Goal: Task Accomplishment & Management: Manage account settings

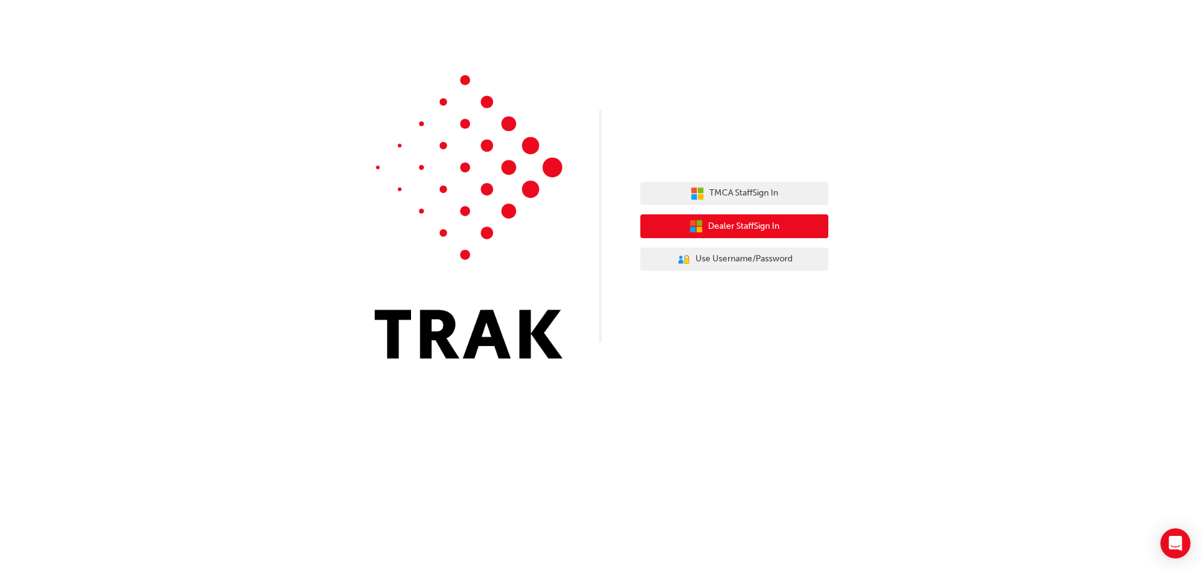
click at [744, 227] on span "Dealer Staff Sign In" at bounding box center [743, 226] width 71 height 14
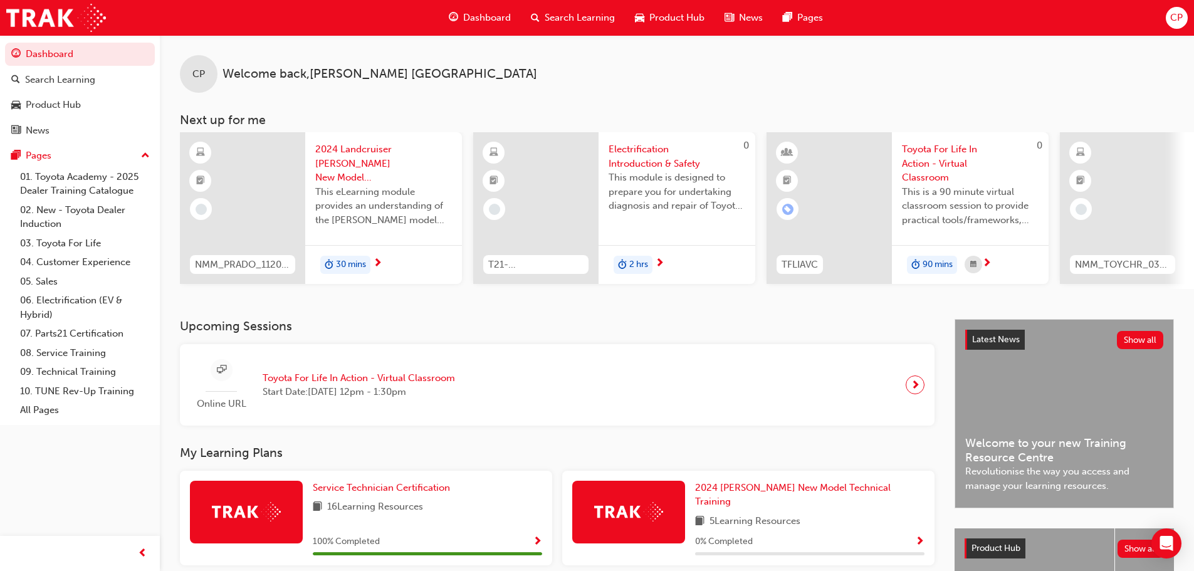
click at [1171, 17] on span "CP" at bounding box center [1176, 18] width 13 height 14
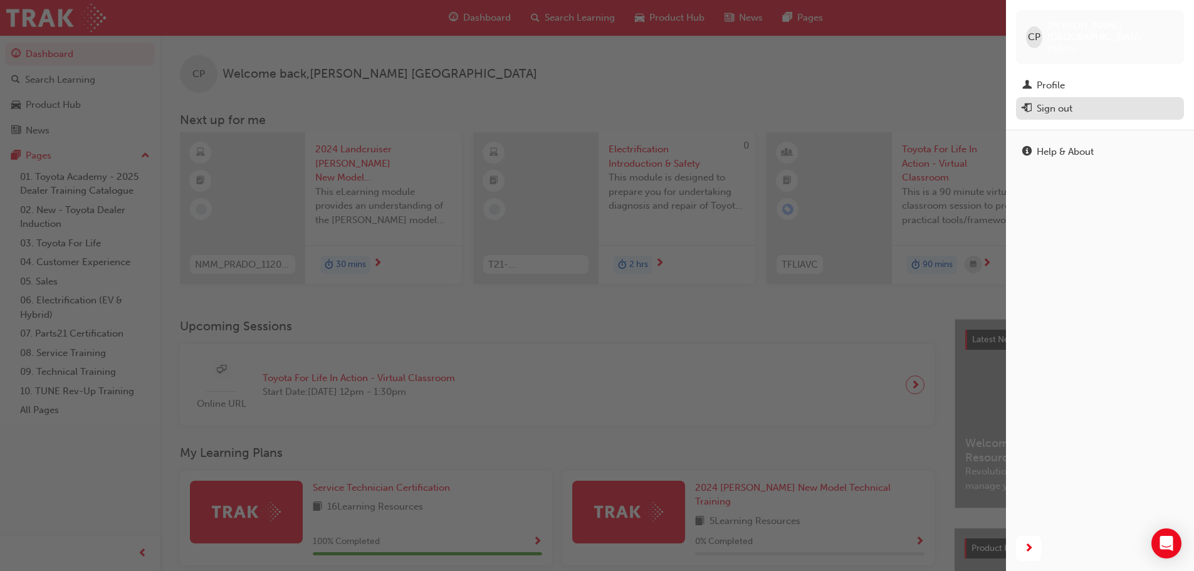
click at [1037, 102] on div "Sign out" at bounding box center [1055, 109] width 36 height 14
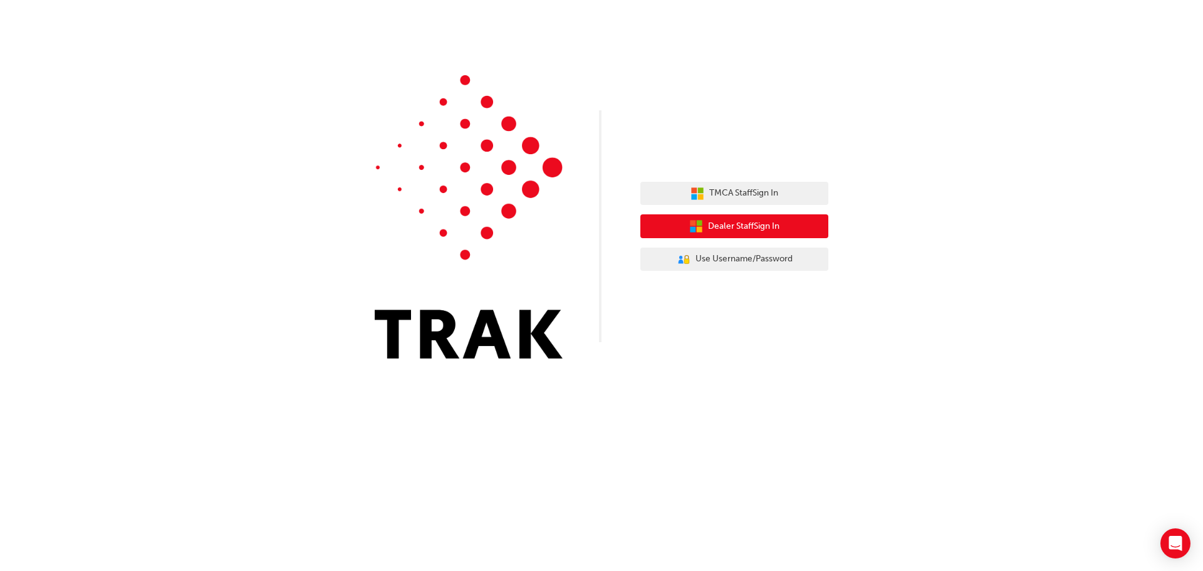
click at [732, 227] on span "Dealer Staff Sign In" at bounding box center [743, 226] width 71 height 14
